Goal: Task Accomplishment & Management: Use online tool/utility

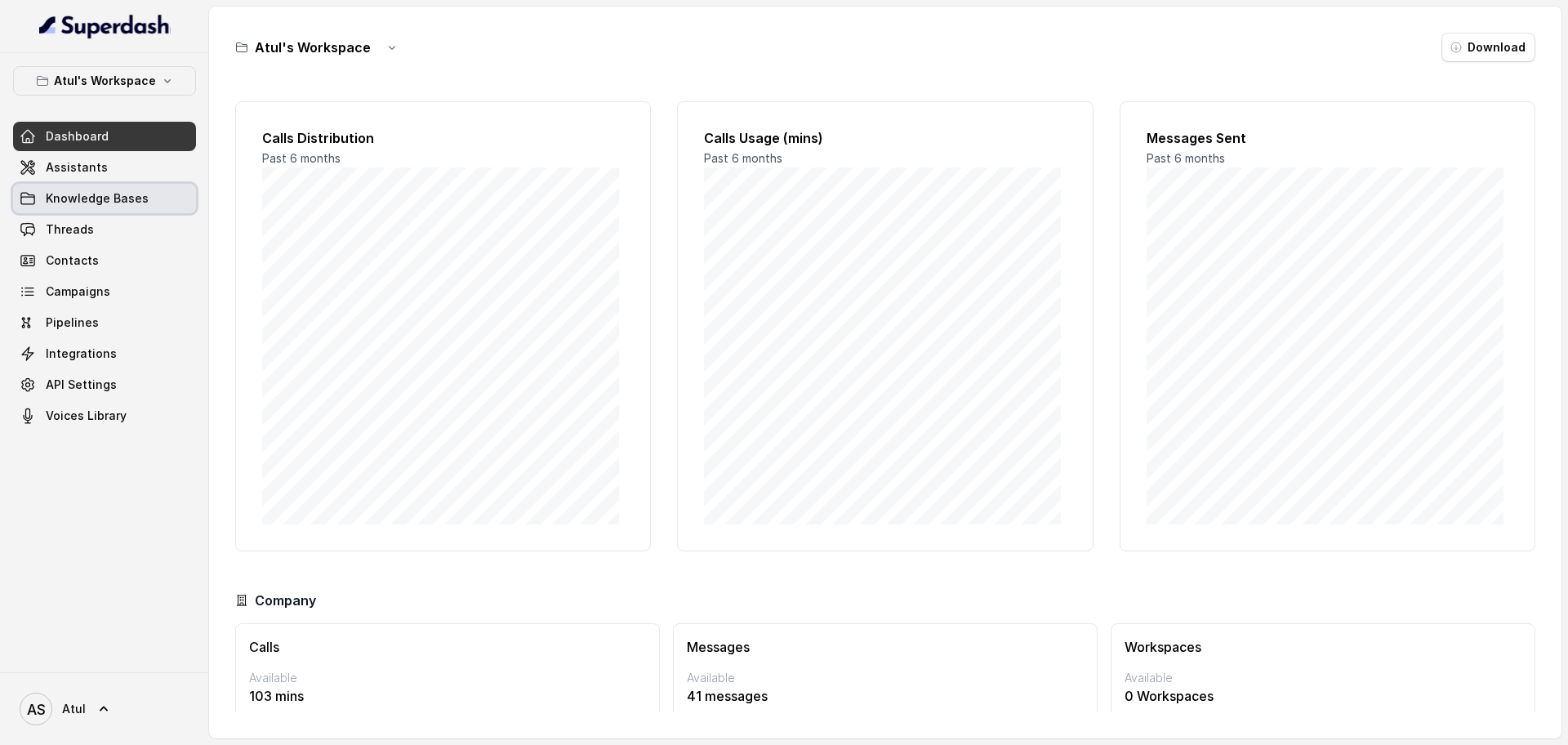
click at [98, 195] on span "Knowledge Bases" at bounding box center [97, 198] width 103 height 17
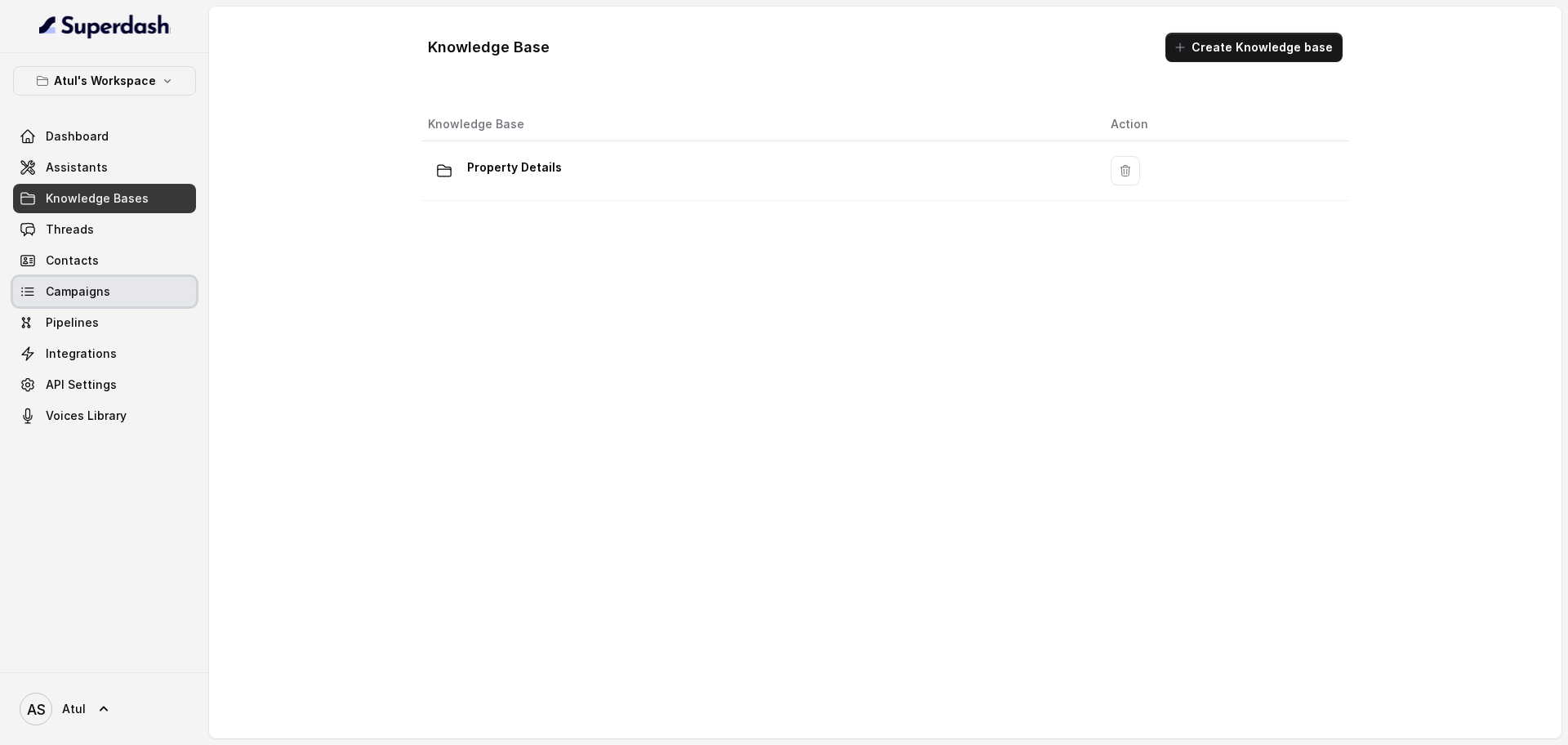
click at [83, 295] on span "Campaigns" at bounding box center [78, 291] width 64 height 17
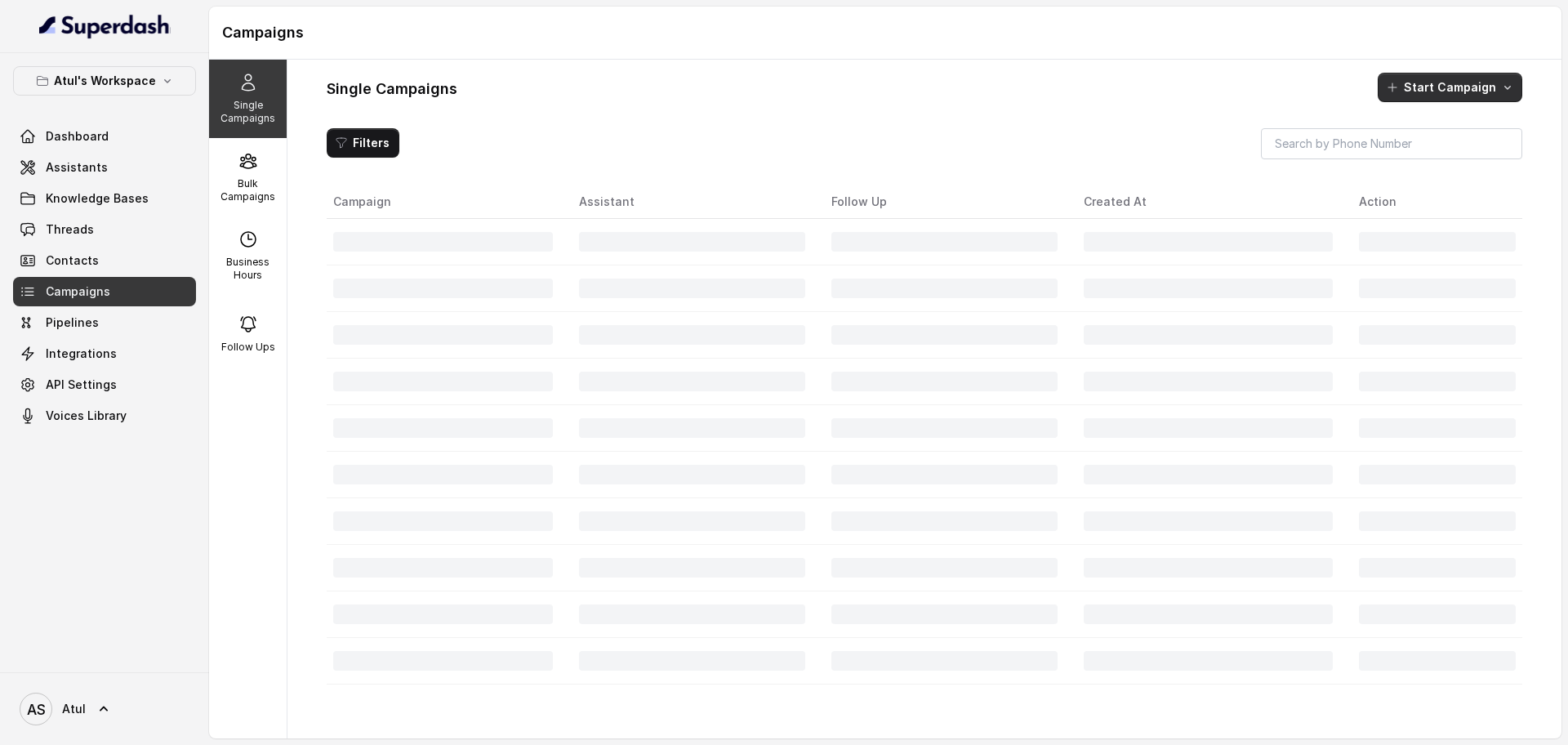
click at [1441, 88] on button "Start Campaign" at bounding box center [1450, 86] width 145 height 29
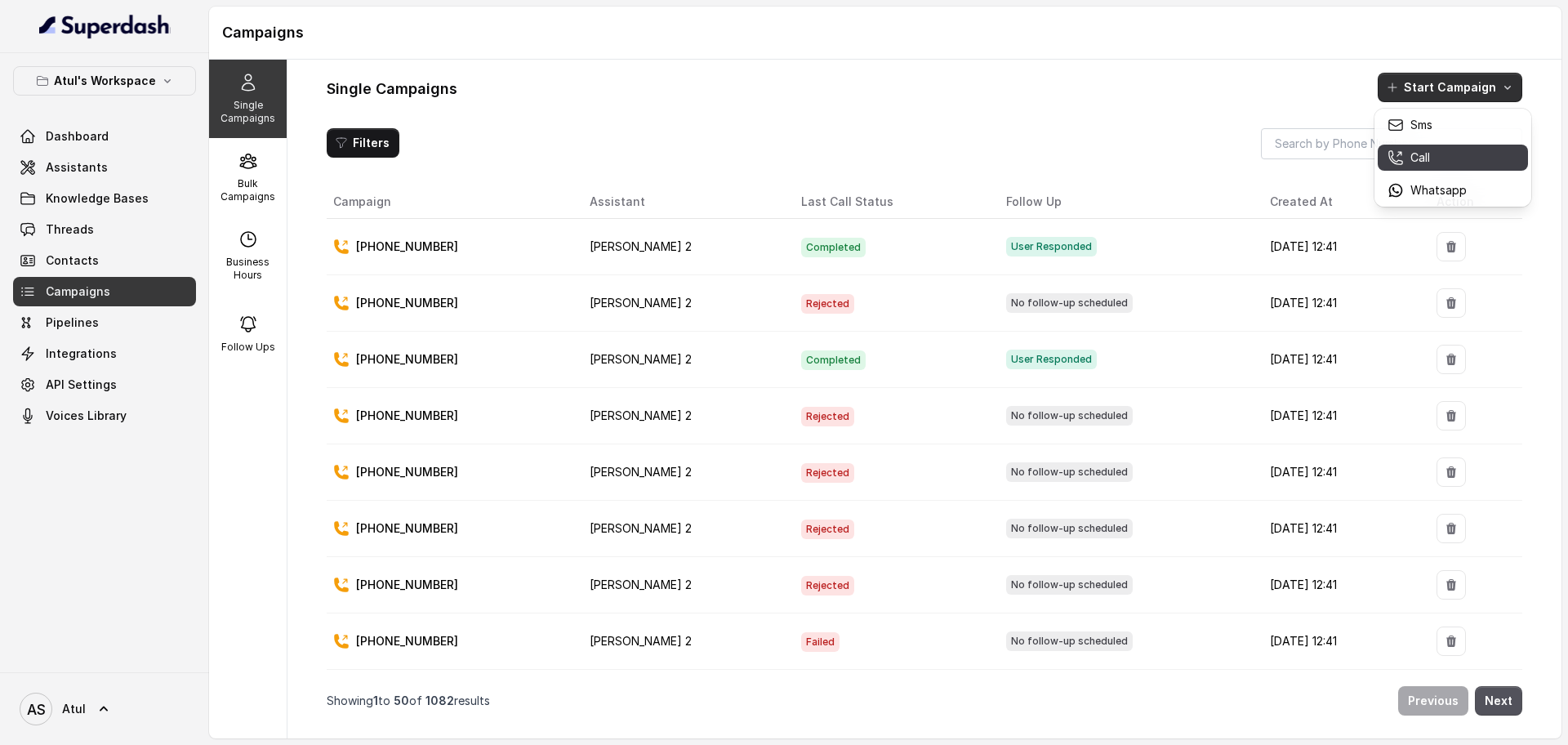
click at [1430, 151] on p "Call" at bounding box center [1420, 157] width 19 height 17
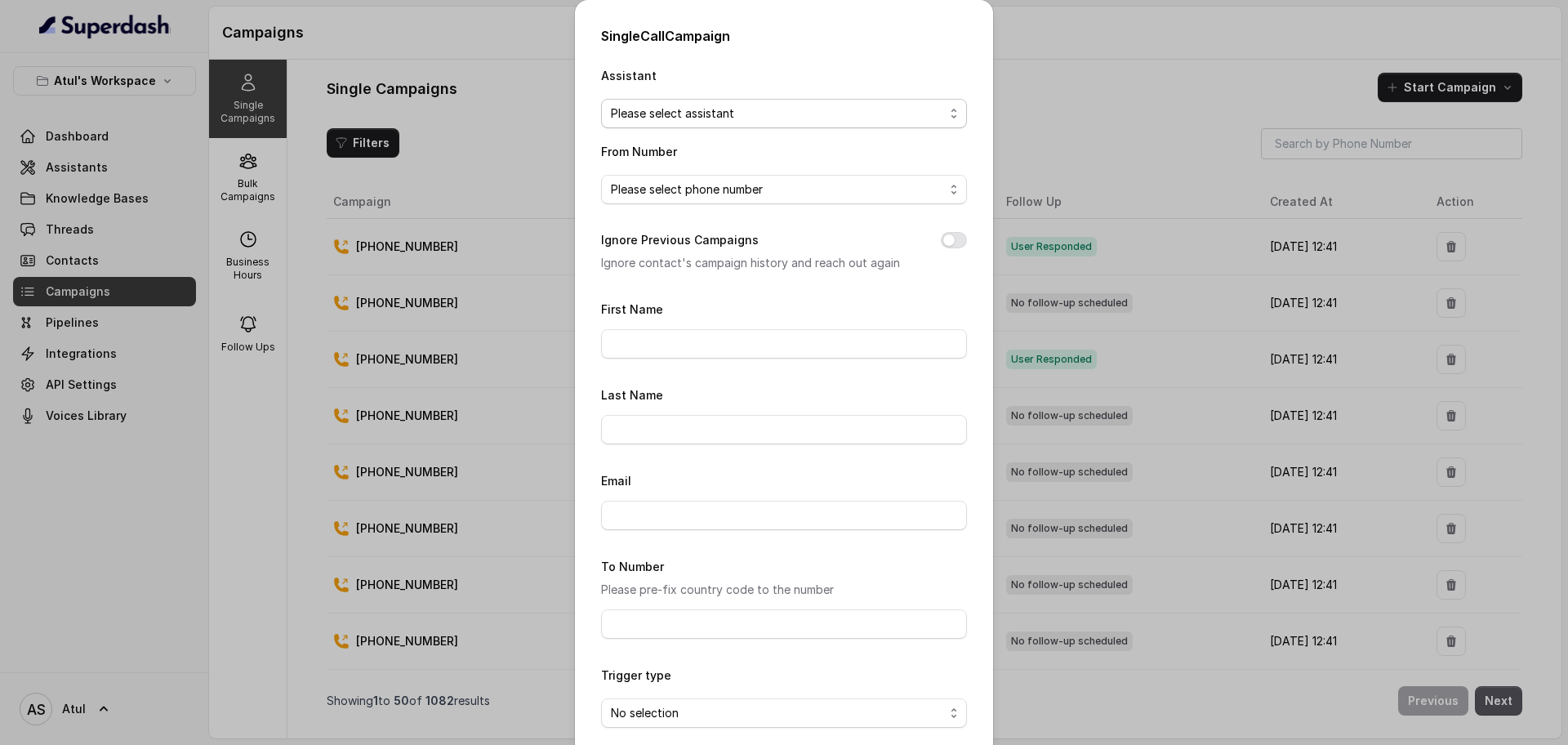
click at [772, 119] on span "Please select assistant" at bounding box center [778, 114] width 333 height 19
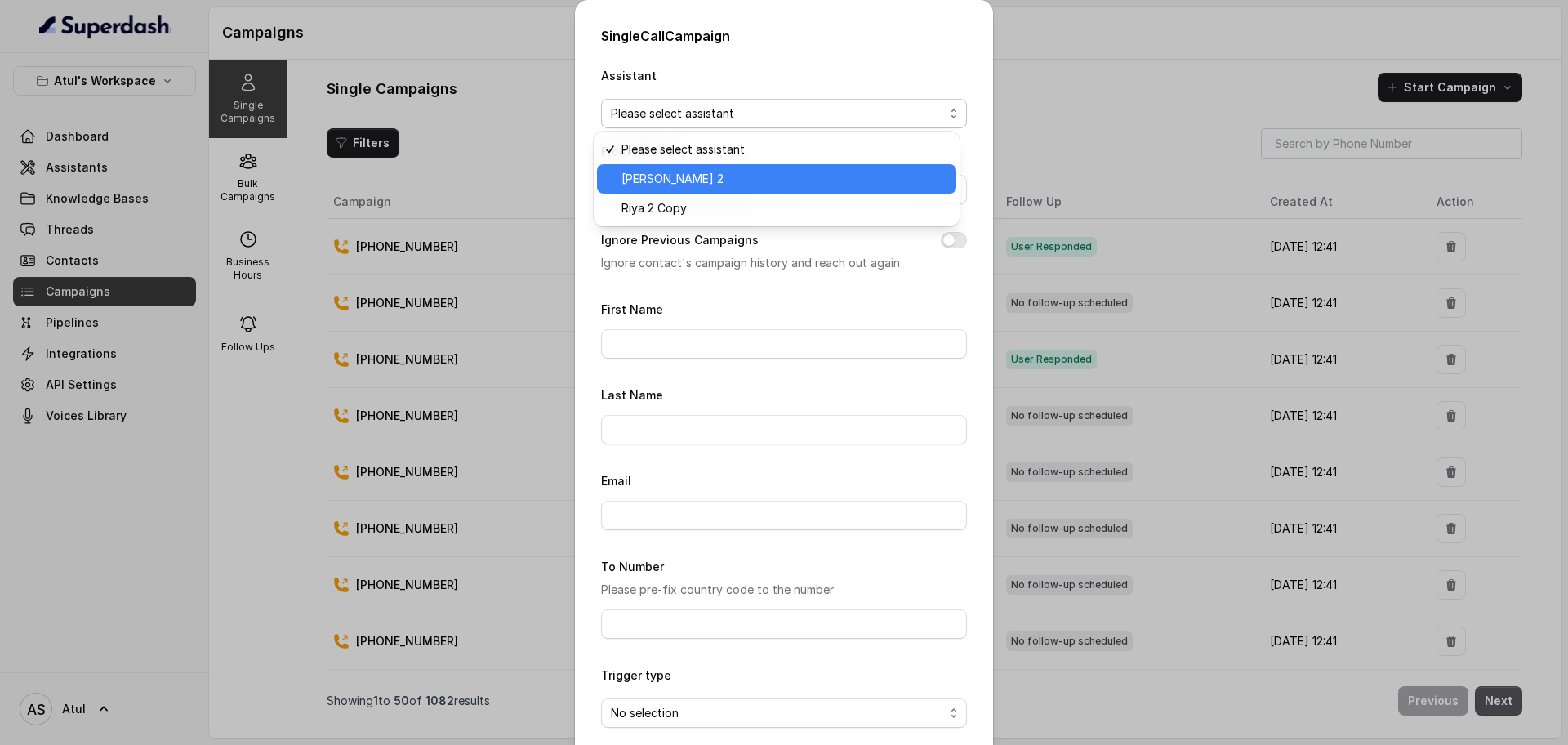
click at [735, 178] on span "[PERSON_NAME] 2" at bounding box center [784, 179] width 325 height 19
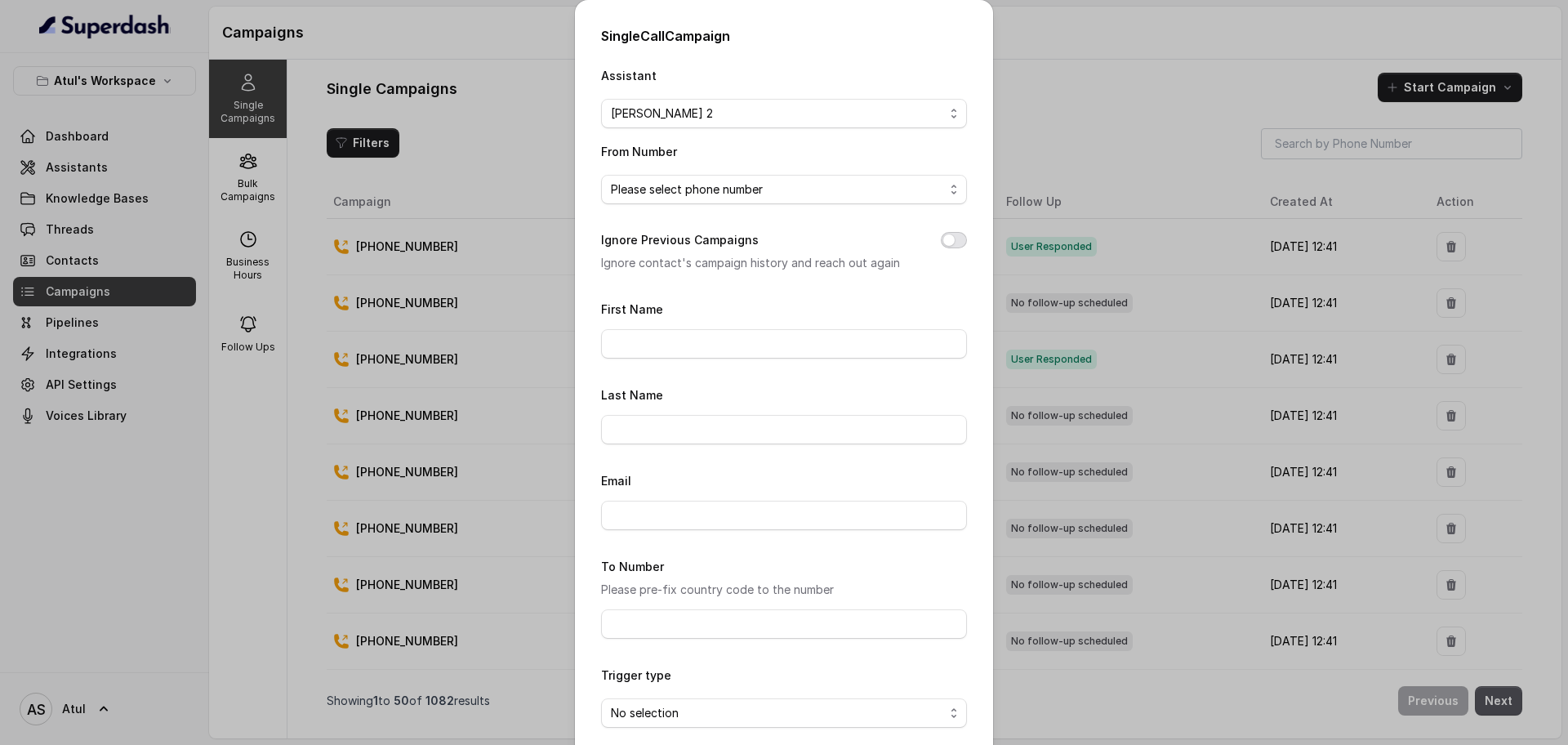
click at [941, 240] on button "Ignore Previous Campaigns" at bounding box center [954, 240] width 26 height 17
click at [865, 197] on span "Please select phone number" at bounding box center [778, 190] width 333 height 19
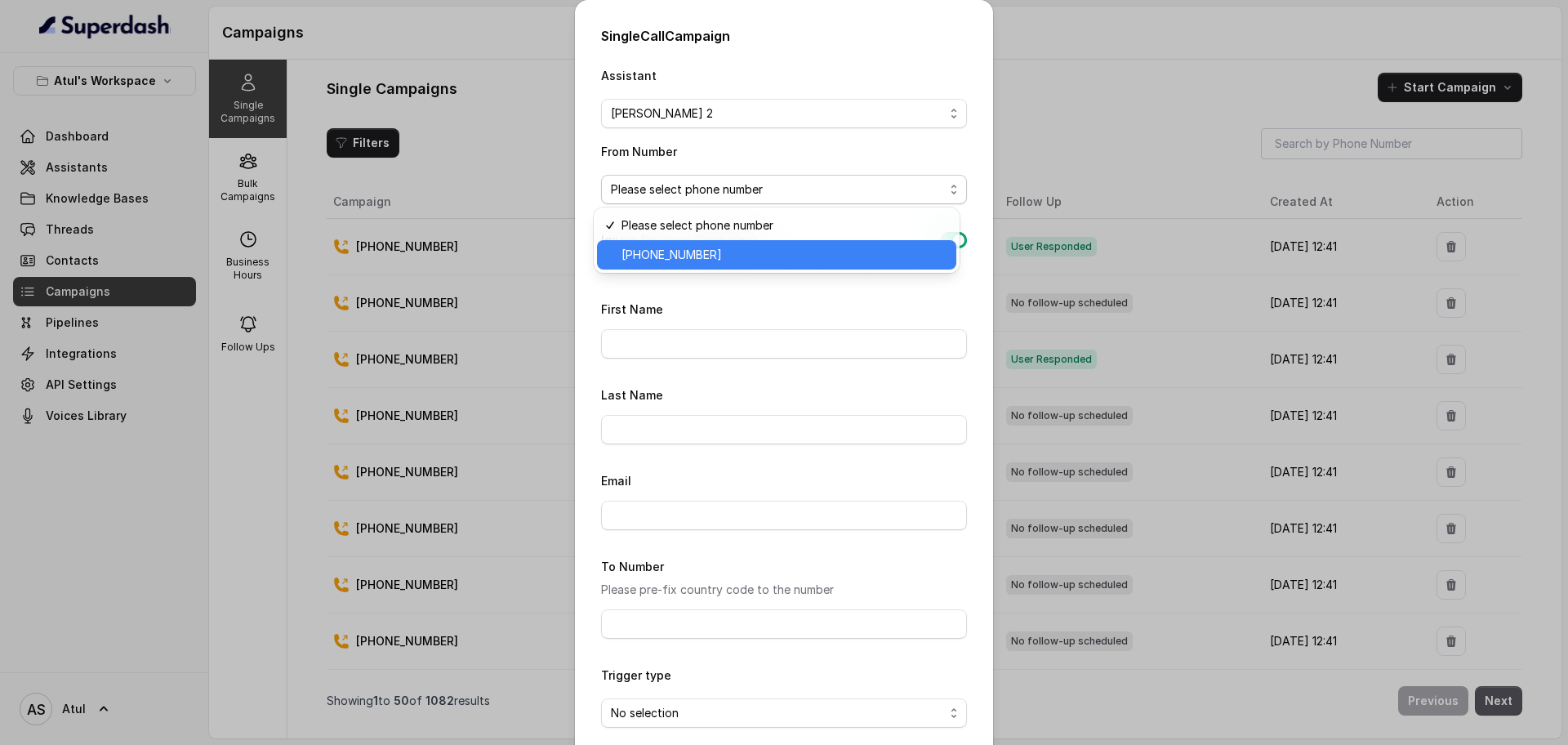
click at [796, 254] on span "[PHONE_NUMBER]" at bounding box center [784, 255] width 325 height 19
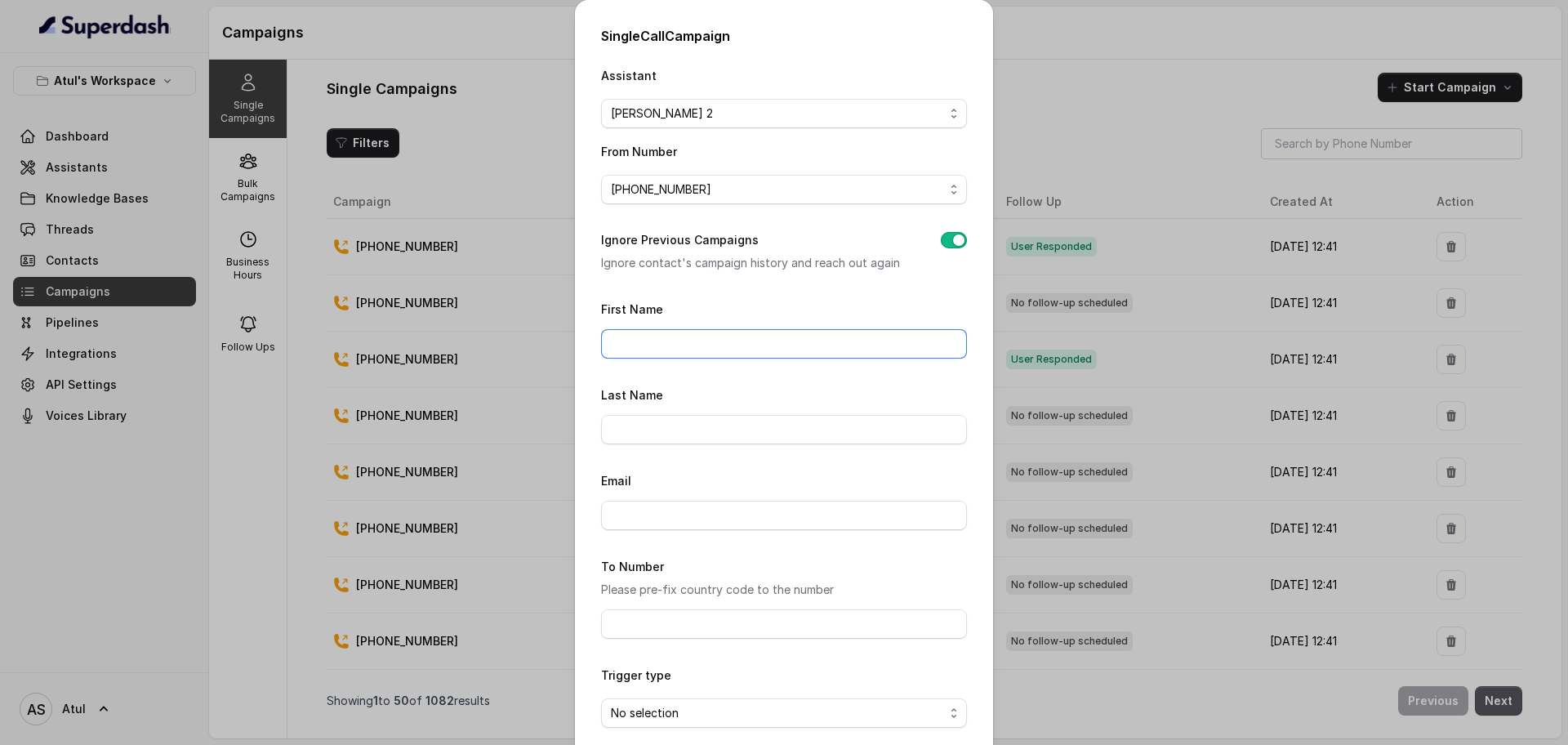
click at [720, 337] on input "First Name" at bounding box center [784, 343] width 366 height 29
type input "Test 17 9"
drag, startPoint x: 682, startPoint y: 345, endPoint x: 467, endPoint y: 338, distance: 215.1
click at [467, 338] on div "Single Call Campaign Assistant [PERSON_NAME] 2 From Number [PHONE_NUMBER] Ignor…" at bounding box center [784, 372] width 1568 height 745
click at [1161, 125] on div "Single Call Campaign Assistant [PERSON_NAME] 2 From Number [PHONE_NUMBER] Ignor…" at bounding box center [784, 372] width 1568 height 745
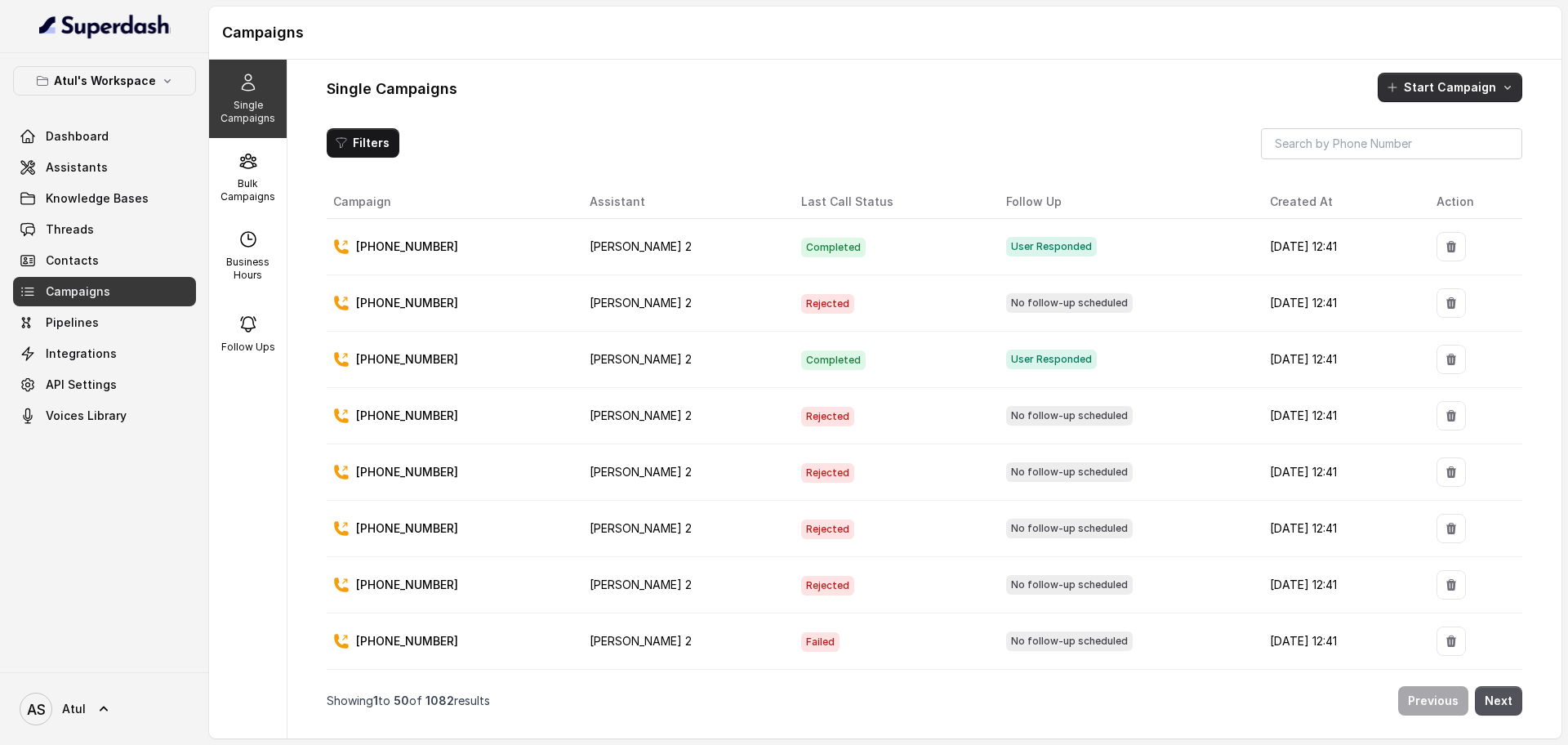
drag, startPoint x: 1482, startPoint y: 84, endPoint x: 1475, endPoint y: 92, distance: 10.6
click at [1482, 84] on button "Start Campaign" at bounding box center [1450, 86] width 145 height 29
click at [241, 188] on div "Single Campaigns Bulk Campaigns Business Hours Follow Ups Single Campaigns Star…" at bounding box center [885, 399] width 1353 height 679
click at [249, 188] on p "Bulk Campaigns" at bounding box center [247, 190] width 64 height 26
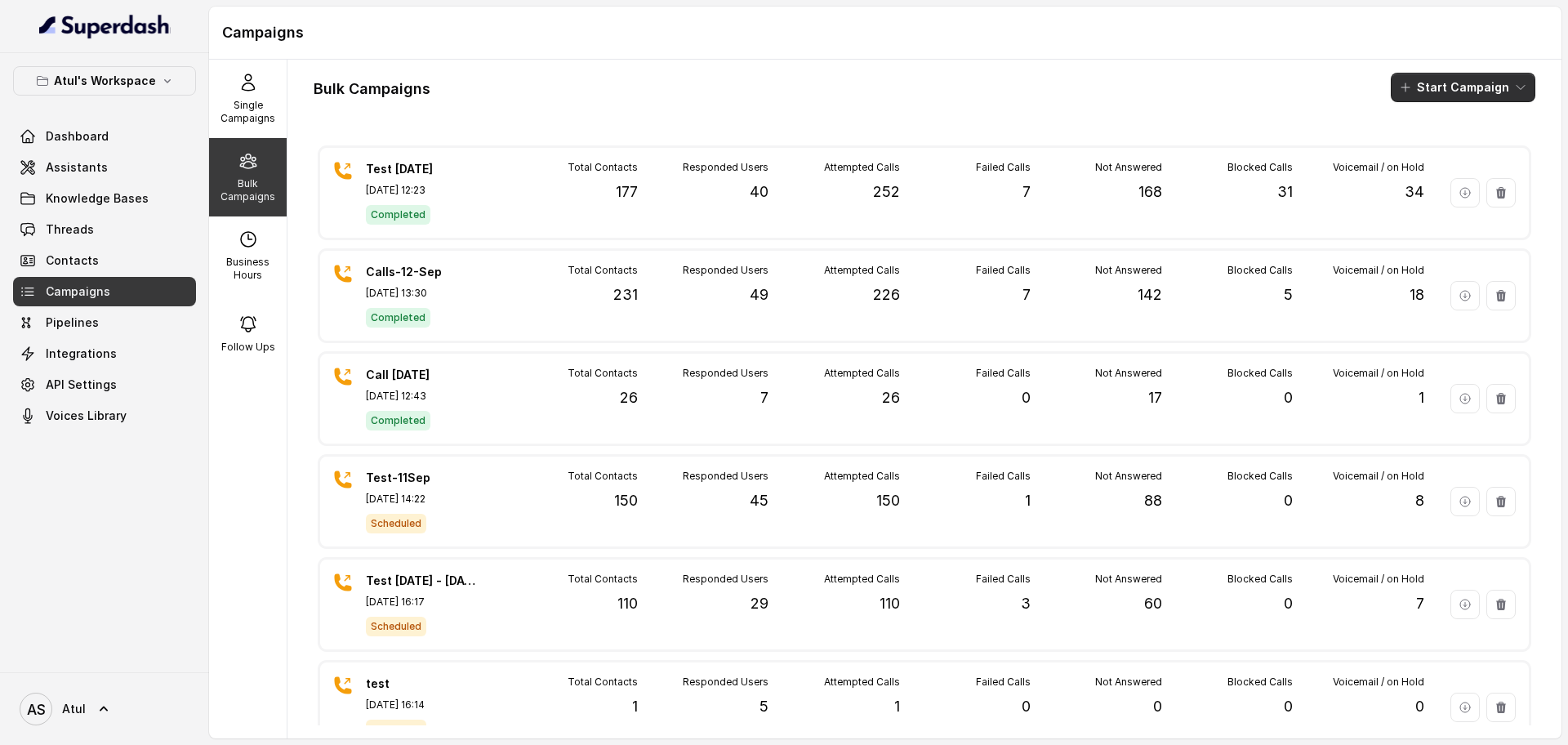
click at [1455, 93] on button "Start Campaign" at bounding box center [1463, 86] width 145 height 29
click at [1438, 149] on div "Call" at bounding box center [1425, 151] width 79 height 17
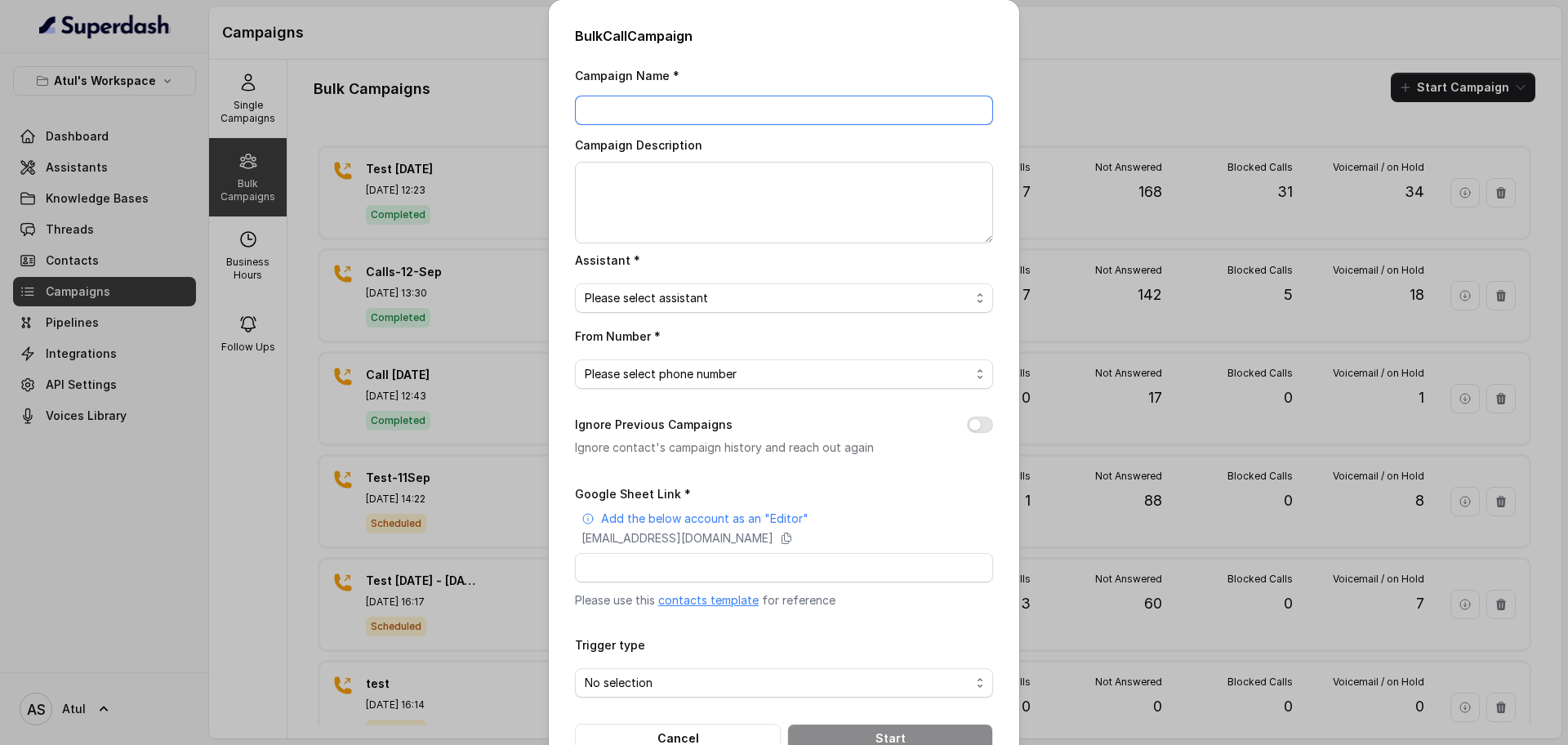
click at [683, 110] on input "Campaign Name *" at bounding box center [784, 109] width 418 height 29
type input "Test 7"
click at [678, 295] on span "Please select assistant" at bounding box center [777, 298] width 385 height 19
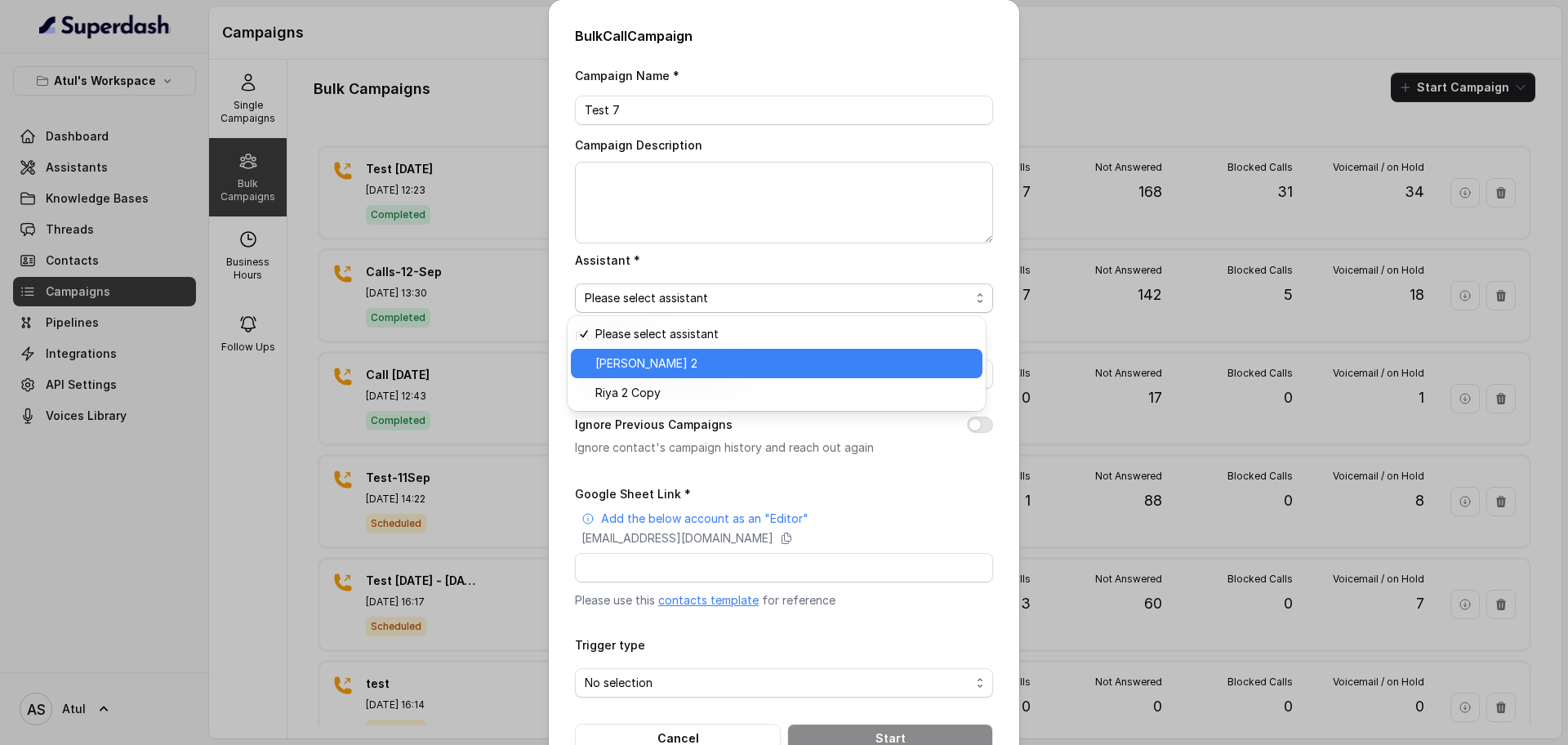
click at [640, 364] on span "[PERSON_NAME] 2" at bounding box center [784, 363] width 377 height 19
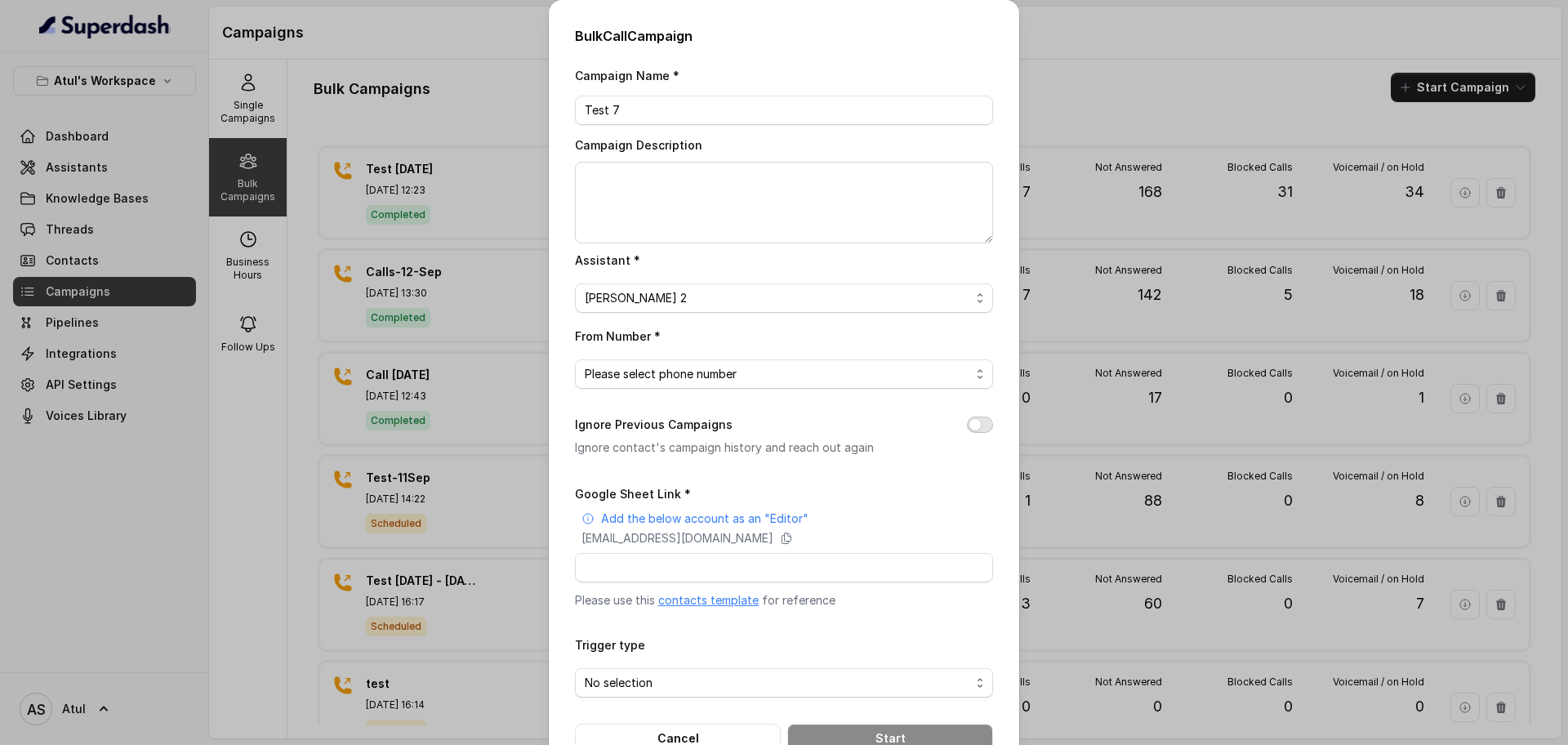
click at [974, 425] on button "Ignore Previous Campaigns" at bounding box center [981, 424] width 26 height 17
click at [734, 560] on input "Google Sheet Link *" at bounding box center [784, 567] width 418 height 29
click at [652, 565] on input "Google Sheet Link *" at bounding box center [784, 567] width 418 height 29
paste input "[URL][DOMAIN_NAME]"
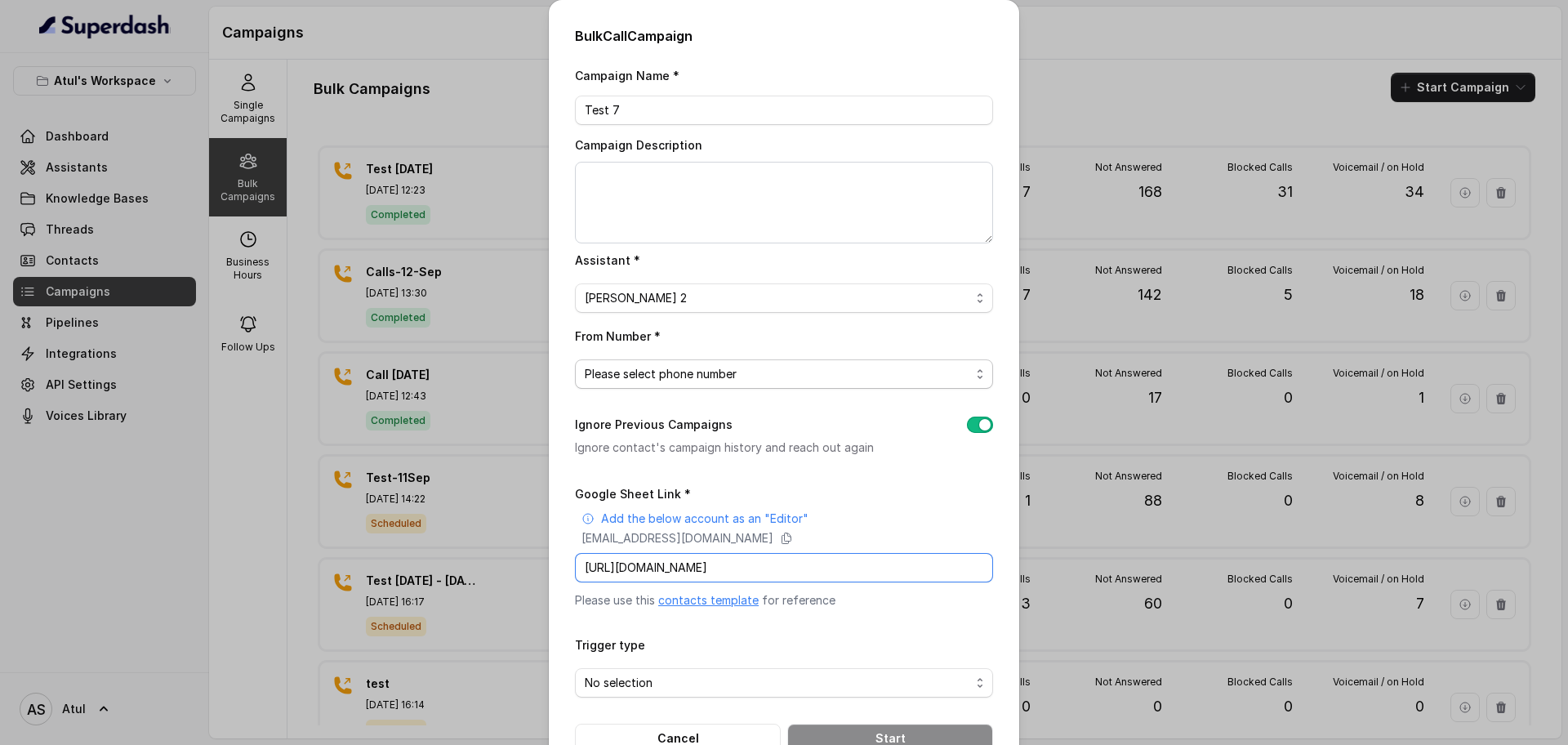
type input "[URL][DOMAIN_NAME]"
click at [749, 370] on span "Please select phone number" at bounding box center [777, 374] width 385 height 19
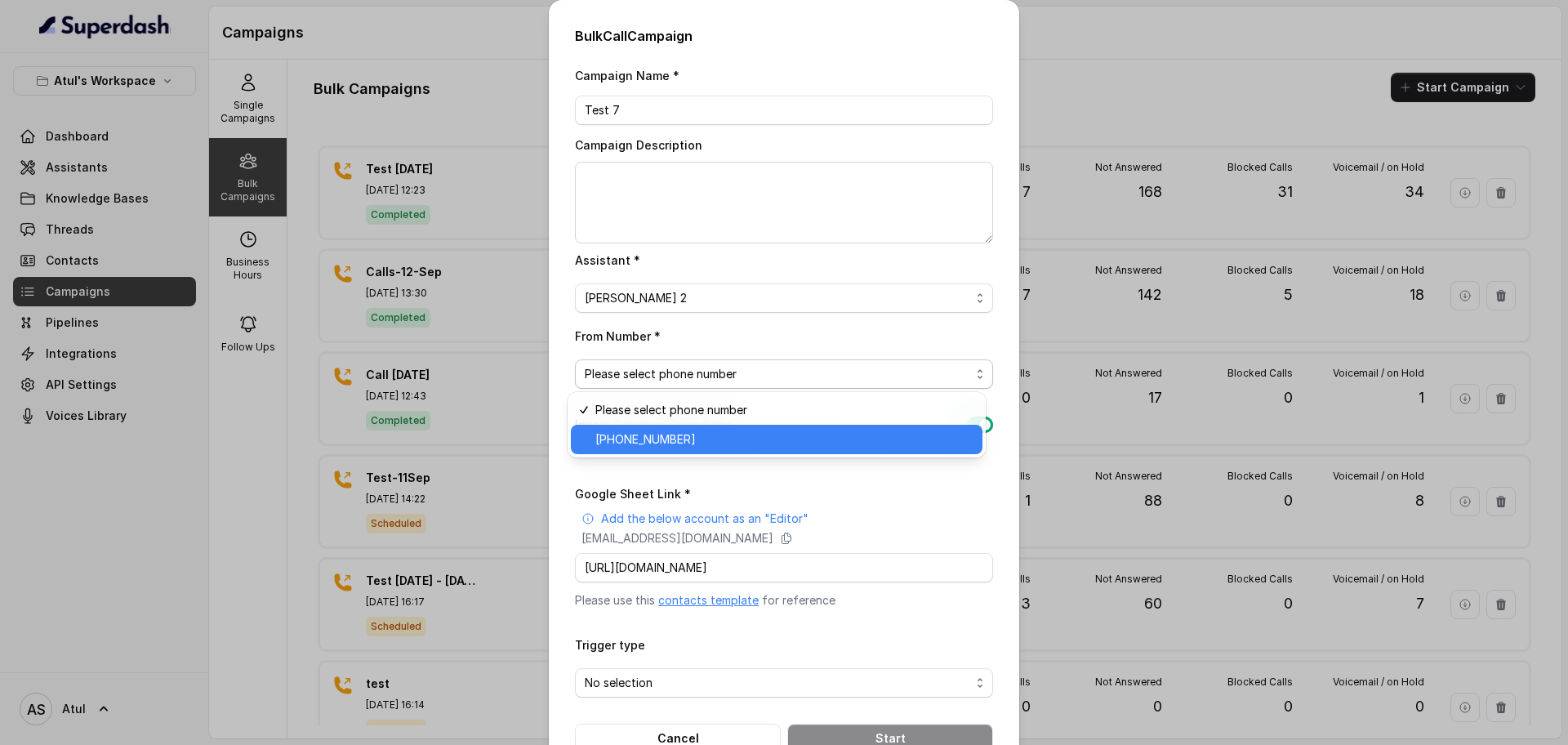
click at [703, 441] on span "[PHONE_NUMBER]" at bounding box center [784, 439] width 377 height 19
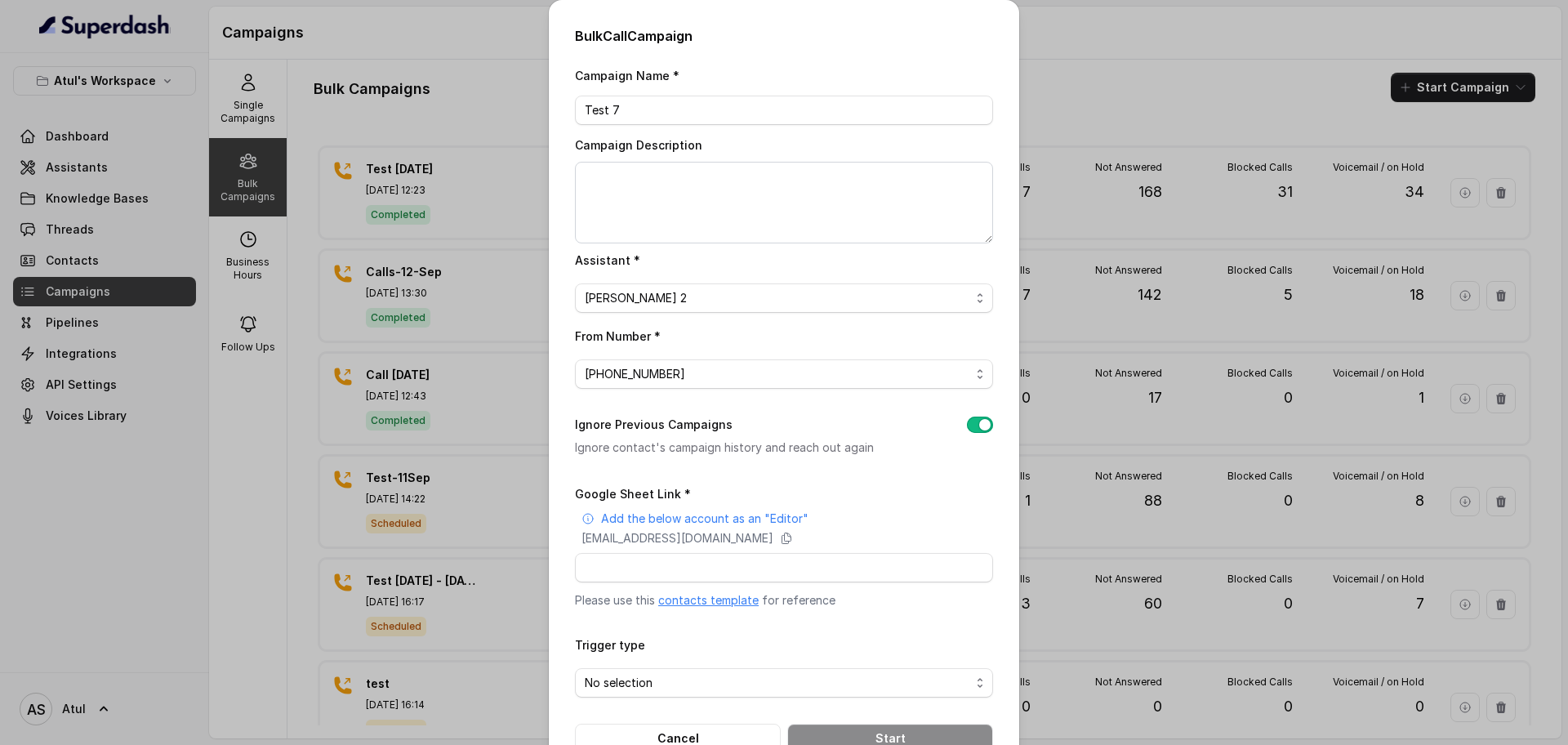
scroll to position [48, 0]
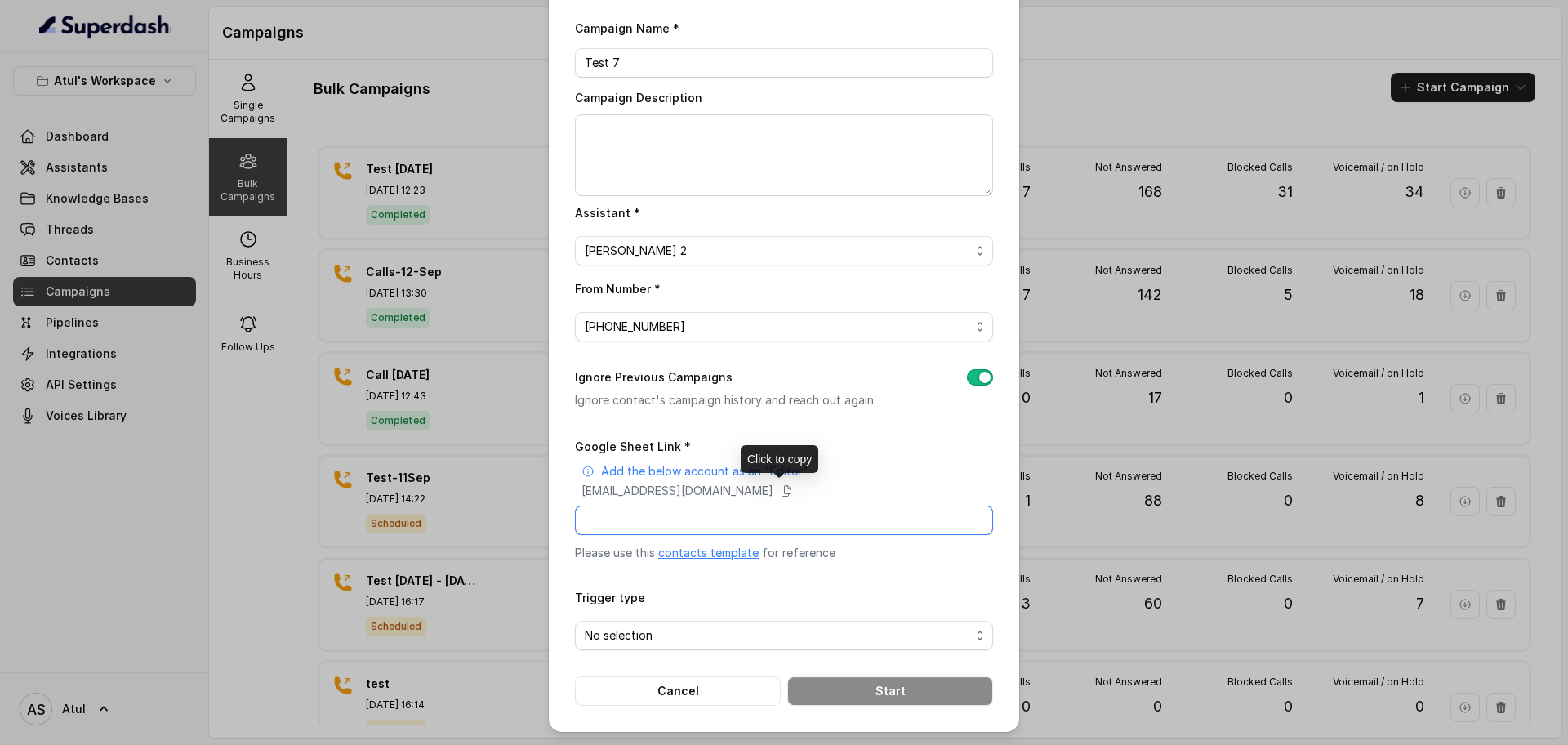
click at [760, 524] on input "Google Sheet Link *" at bounding box center [784, 519] width 418 height 29
paste input "[URL][DOMAIN_NAME]"
type input "[URL][DOMAIN_NAME]"
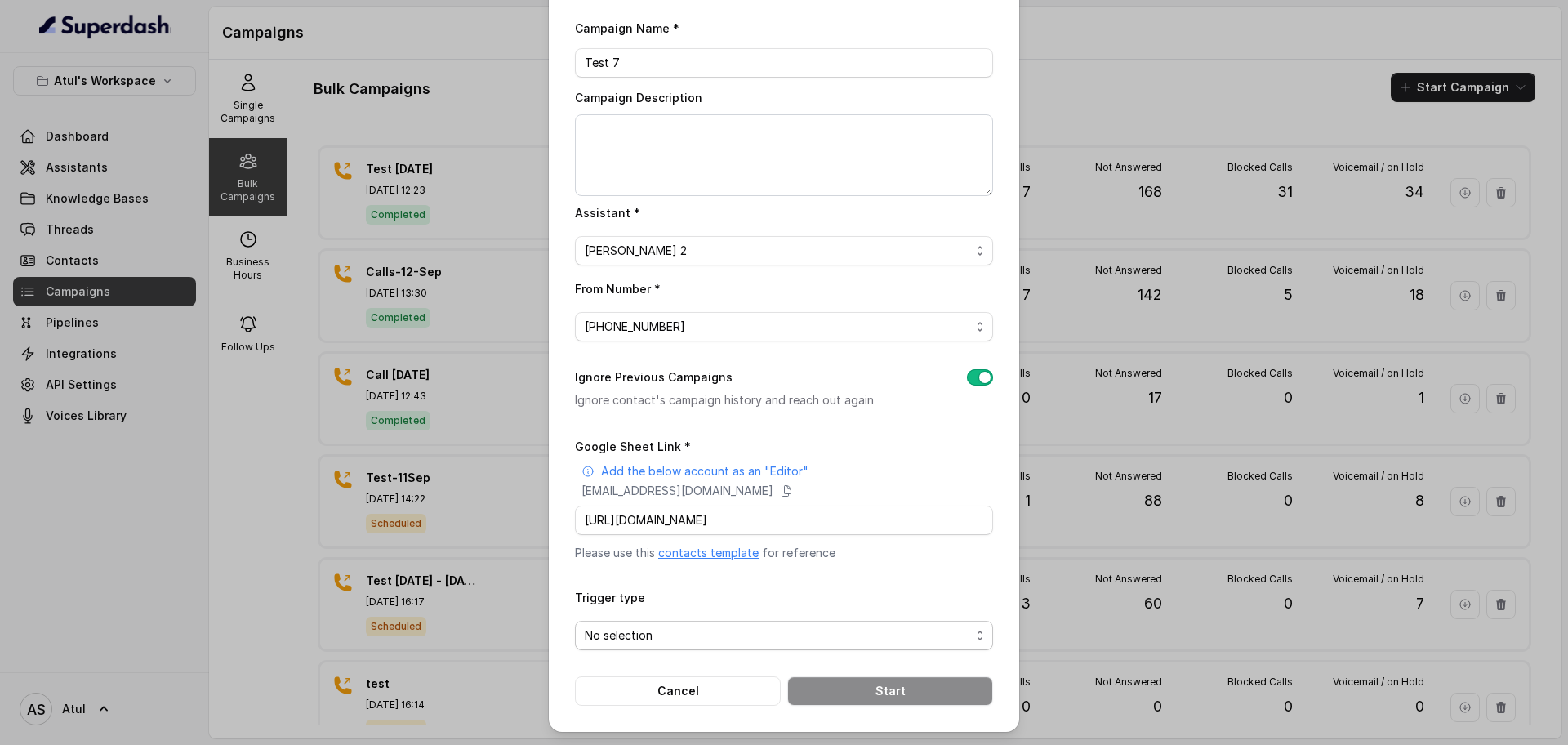
click at [708, 639] on span "No selection" at bounding box center [777, 635] width 385 height 19
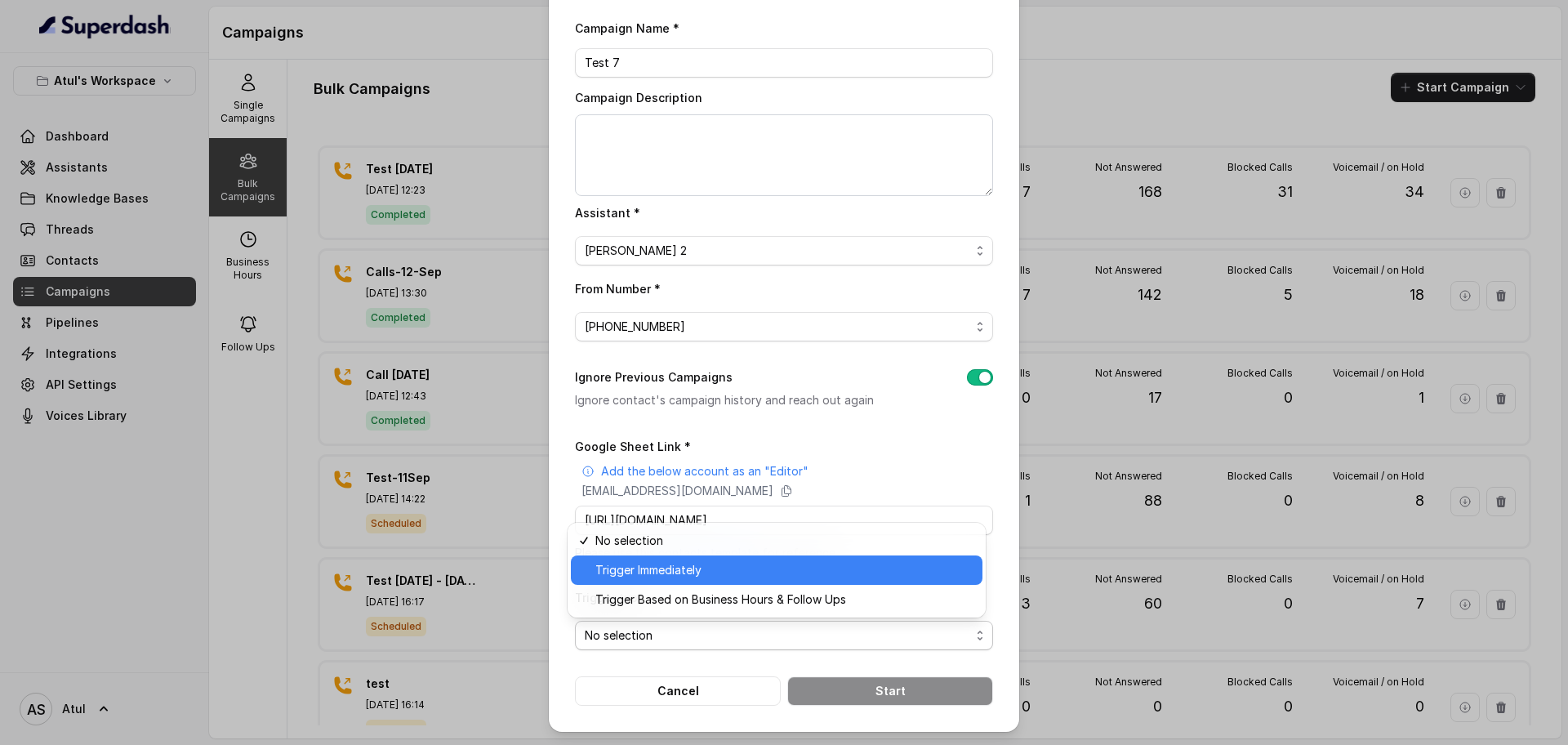
click at [653, 564] on span "Trigger Immediately" at bounding box center [784, 570] width 377 height 19
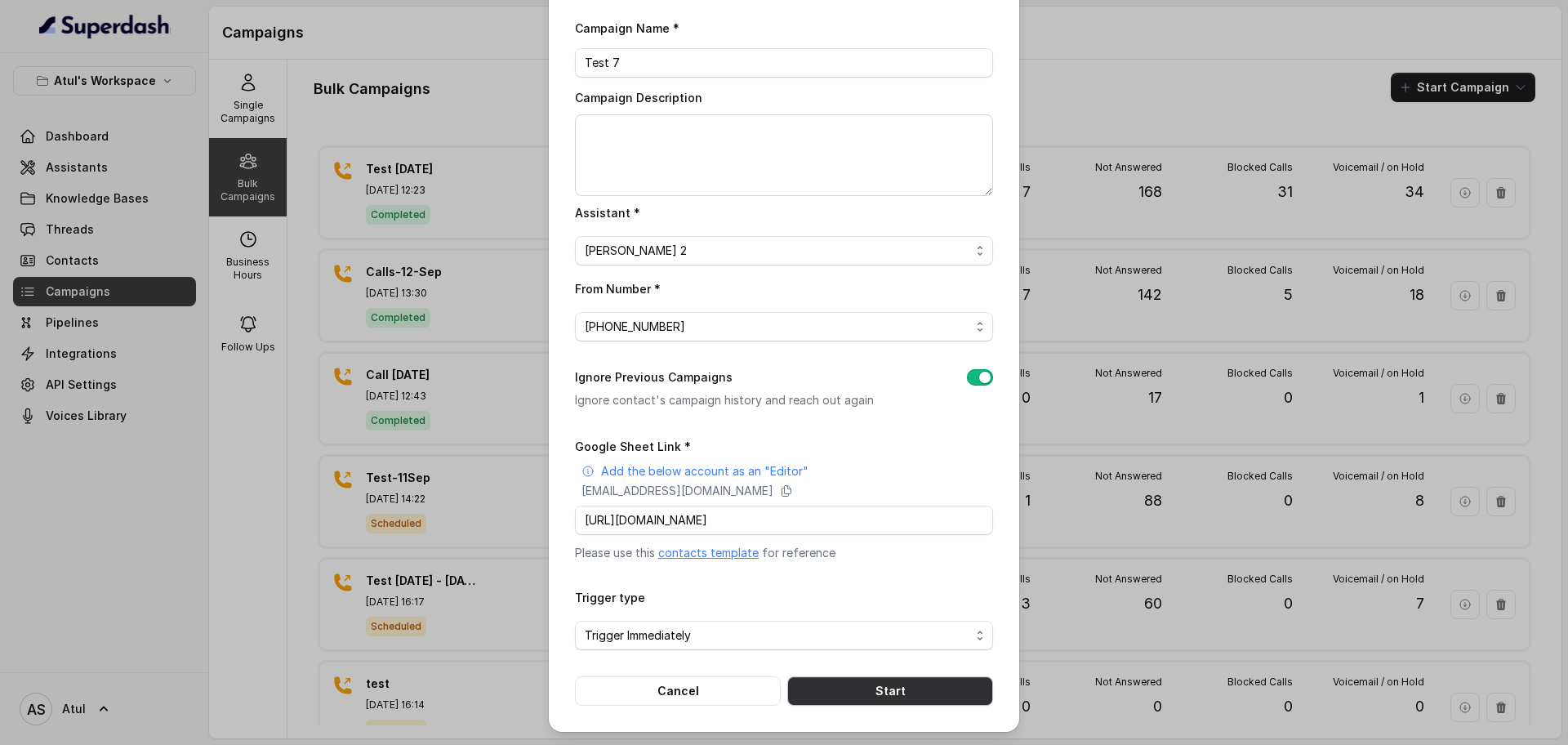
click at [866, 689] on button "Start" at bounding box center [890, 690] width 205 height 29
